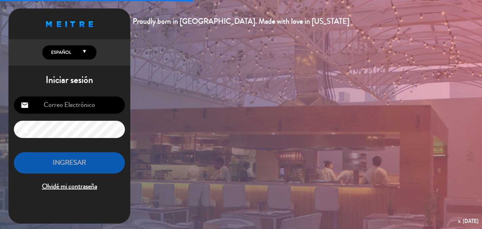
click at [92, 100] on input "email" at bounding box center [69, 104] width 111 height 17
type input "[EMAIL_ADDRESS][DOMAIN_NAME]"
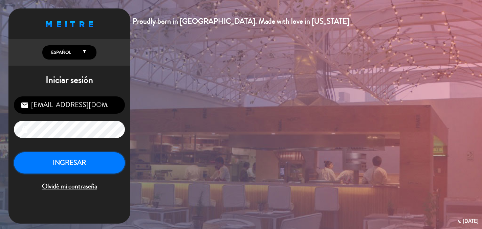
click at [75, 167] on button "INGRESAR" at bounding box center [69, 162] width 111 height 21
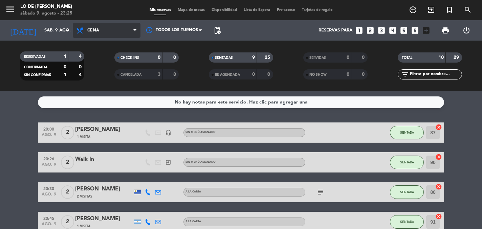
click at [101, 32] on span "Cena" at bounding box center [107, 30] width 68 height 15
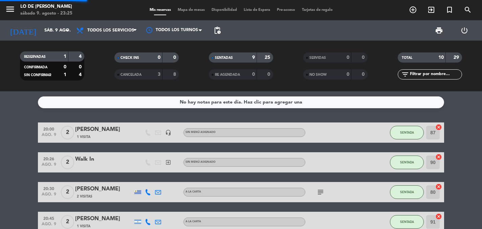
click at [102, 44] on div "menu Lo de [PERSON_NAME][DATE] 9. agosto - 23:25 Mis reservas Mapa de mesas Dis…" at bounding box center [241, 45] width 482 height 91
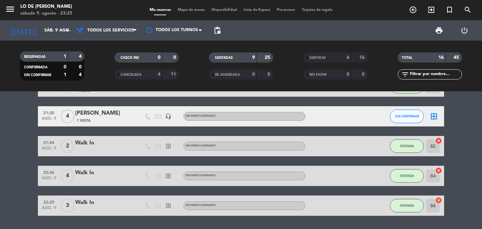
scroll to position [189, 0]
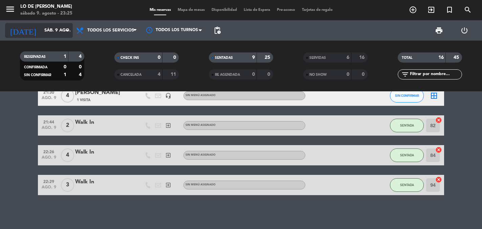
click at [45, 31] on input "sáb. 9 ago." at bounding box center [70, 30] width 59 height 12
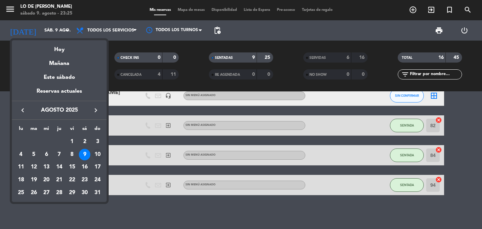
click at [96, 154] on div "10" at bounding box center [98, 155] width 12 height 12
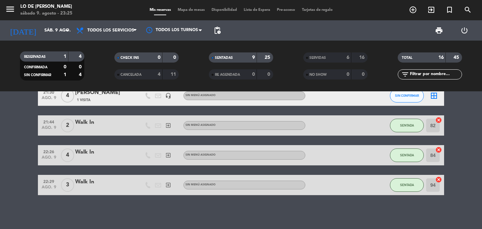
type input "dom. 10 ago."
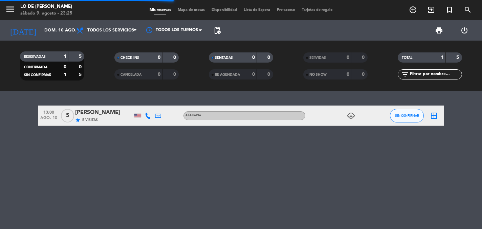
scroll to position [0, 0]
